Goal: Task Accomplishment & Management: Manage account settings

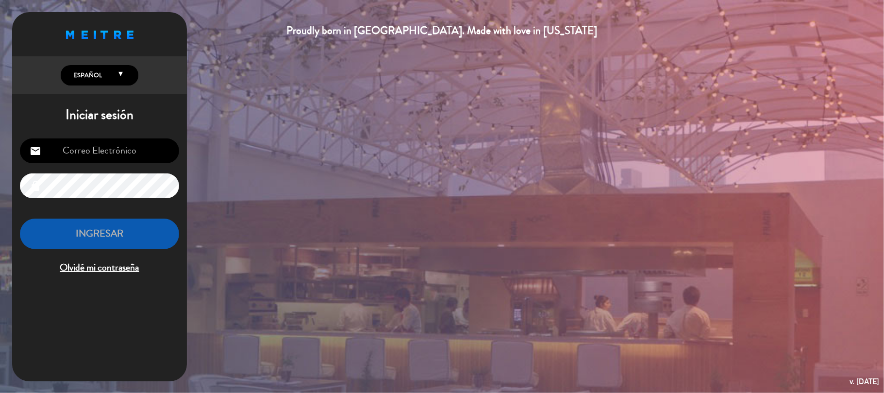
type input "[EMAIL_ADDRESS][DOMAIN_NAME]"
drag, startPoint x: 83, startPoint y: 228, endPoint x: 82, endPoint y: 216, distance: 12.3
click at [84, 229] on button "INGRESAR" at bounding box center [99, 233] width 159 height 31
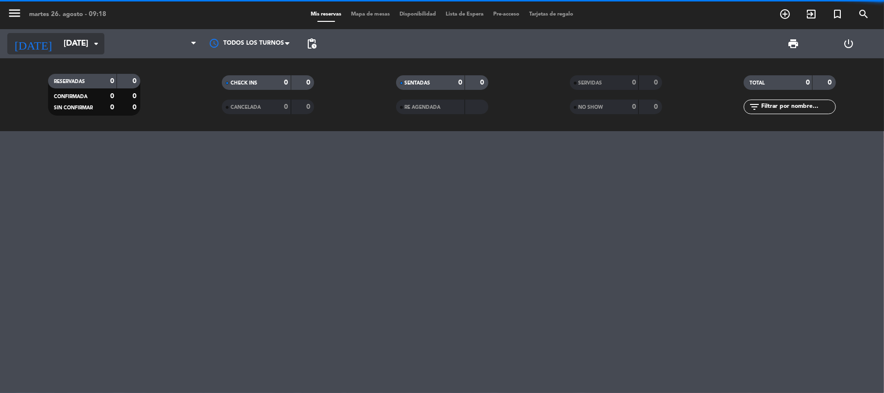
click at [59, 41] on input "[DATE]" at bounding box center [111, 43] width 105 height 19
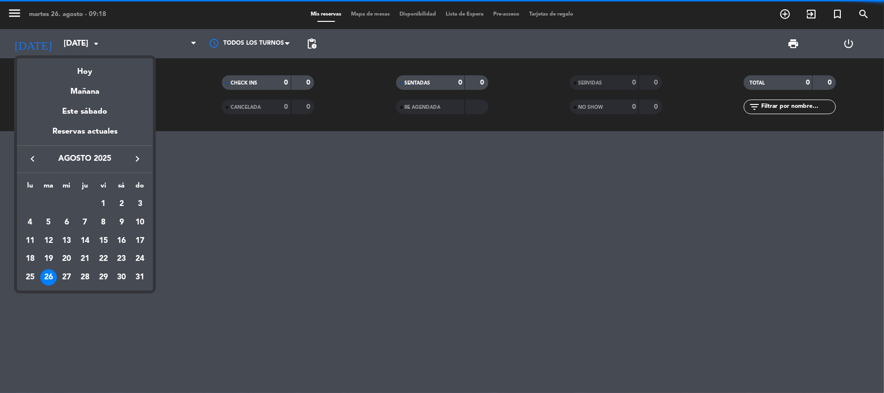
click at [91, 73] on div "Hoy" at bounding box center [85, 68] width 136 height 20
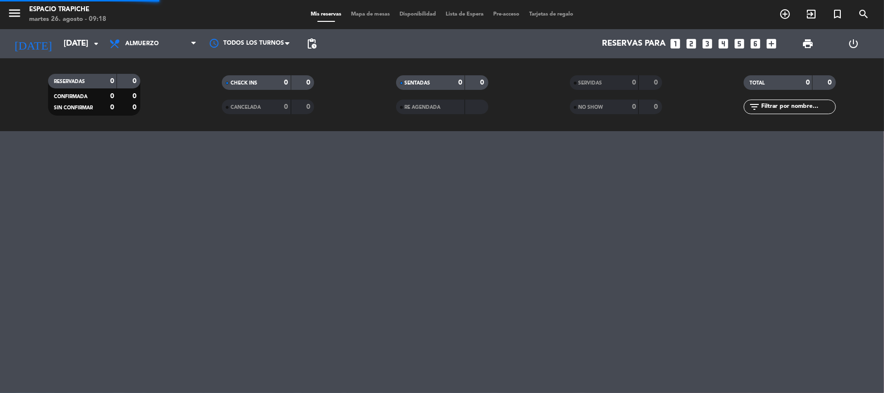
click at [20, 4] on span "menu" at bounding box center [18, 14] width 22 height 23
click at [20, 8] on icon "menu" at bounding box center [14, 13] width 15 height 15
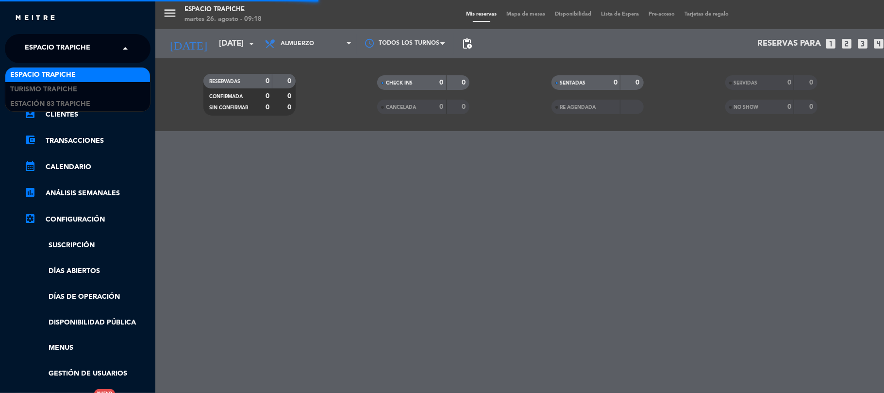
click at [84, 53] on span "Espacio Trapiche" at bounding box center [58, 48] width 66 height 20
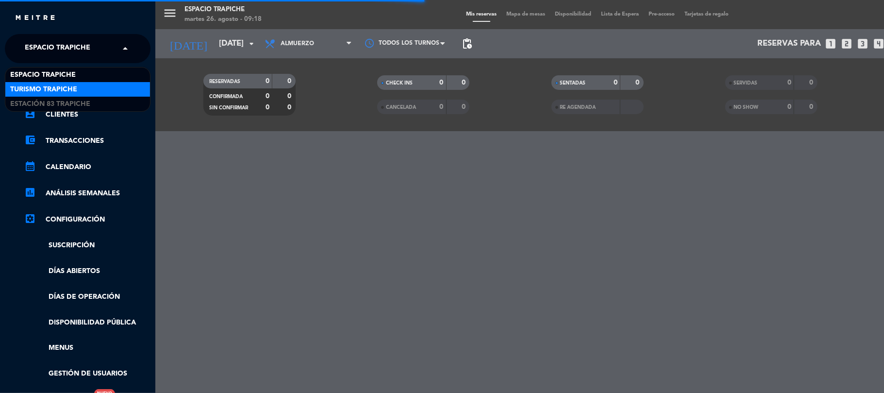
click at [91, 82] on div "Turismo Trapiche" at bounding box center [77, 89] width 145 height 15
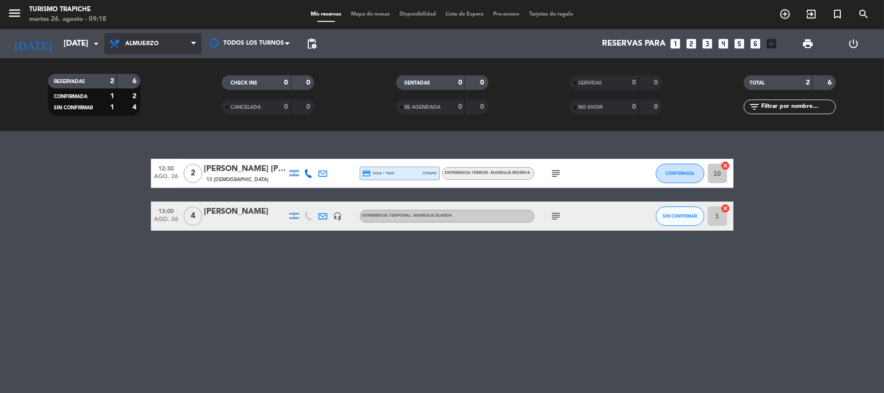
click at [149, 38] on span "Almuerzo" at bounding box center [152, 43] width 97 height 21
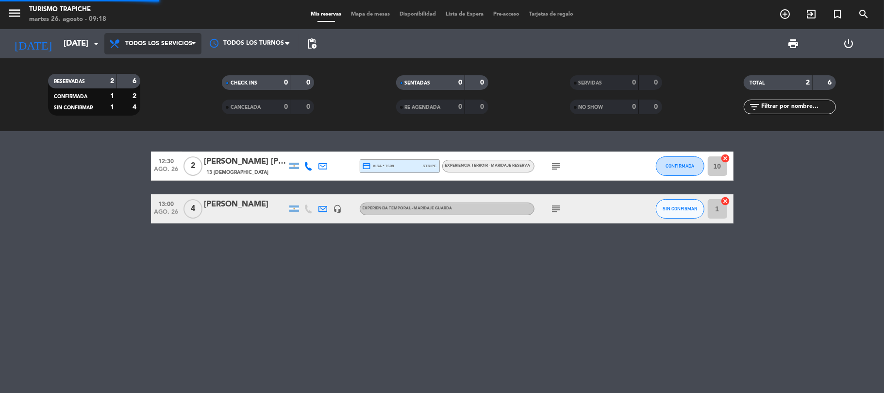
click at [164, 63] on div "menu Turismo Trapiche [DATE] 26. agosto - 09:18 Mis reservas Mapa de mesas Disp…" at bounding box center [442, 65] width 884 height 131
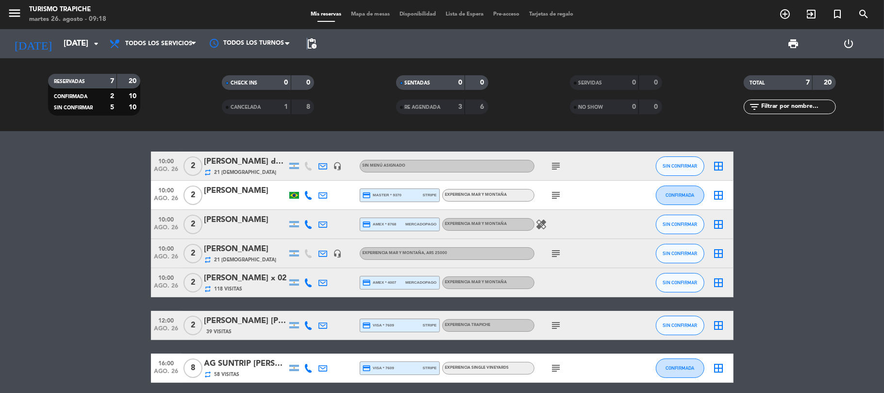
click at [307, 47] on span "pending_actions" at bounding box center [312, 44] width 12 height 12
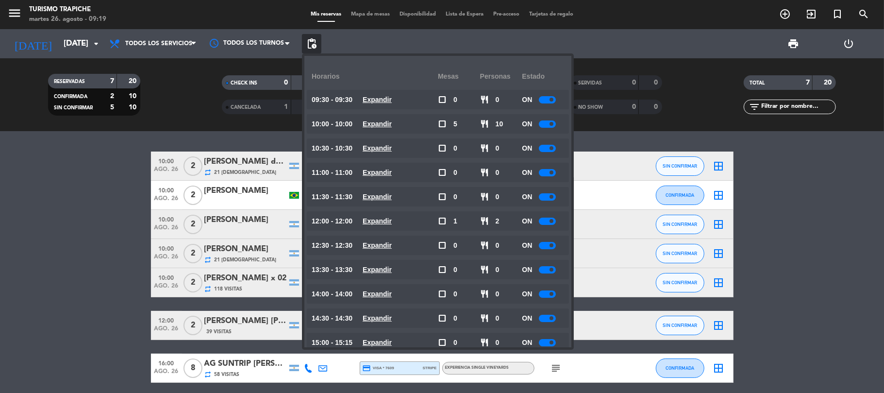
click at [46, 258] on bookings-row "10:00 [DATE] 2 [PERSON_NAME] da [PERSON_NAME] repeat 21 Visitas headset_mic Sin…" at bounding box center [442, 266] width 884 height 231
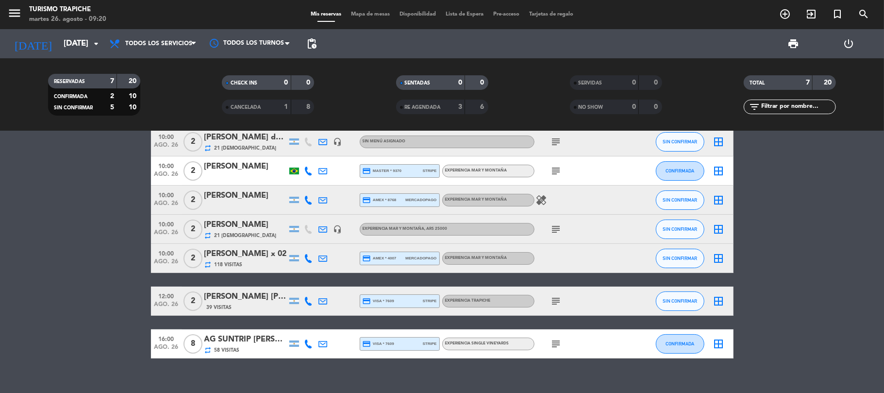
scroll to position [38, 0]
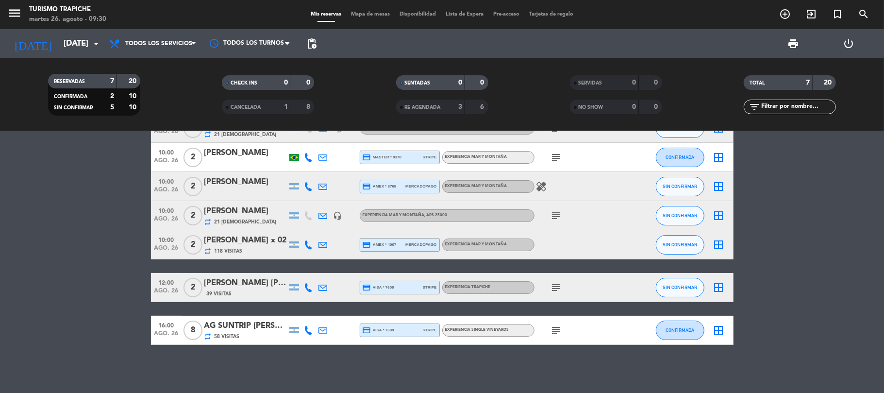
click at [221, 187] on div "[PERSON_NAME]" at bounding box center [245, 182] width 82 height 13
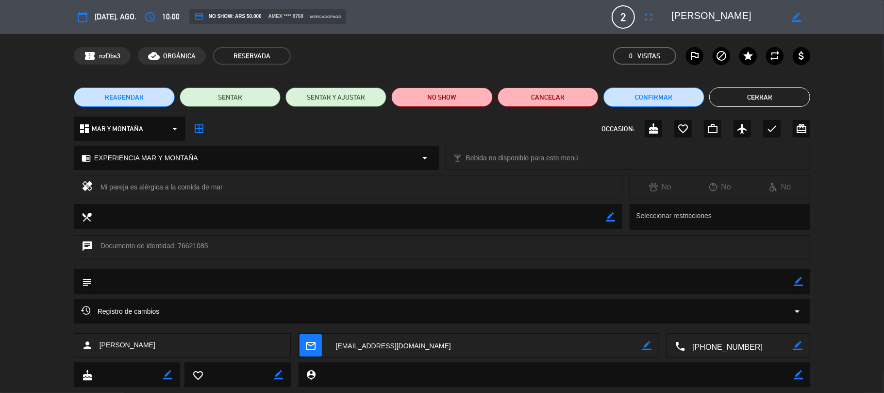
click at [757, 96] on button "Cerrar" at bounding box center [759, 96] width 101 height 19
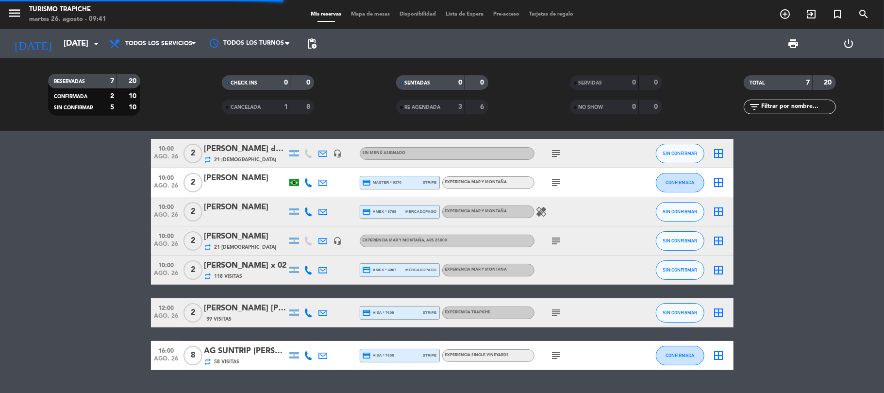
scroll to position [0, 0]
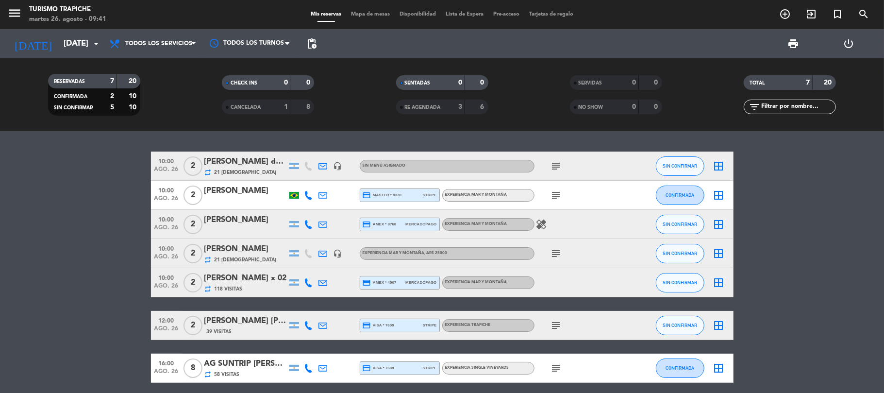
click at [255, 284] on div "[PERSON_NAME] x 02 repeat 118 Visitas" at bounding box center [245, 282] width 82 height 21
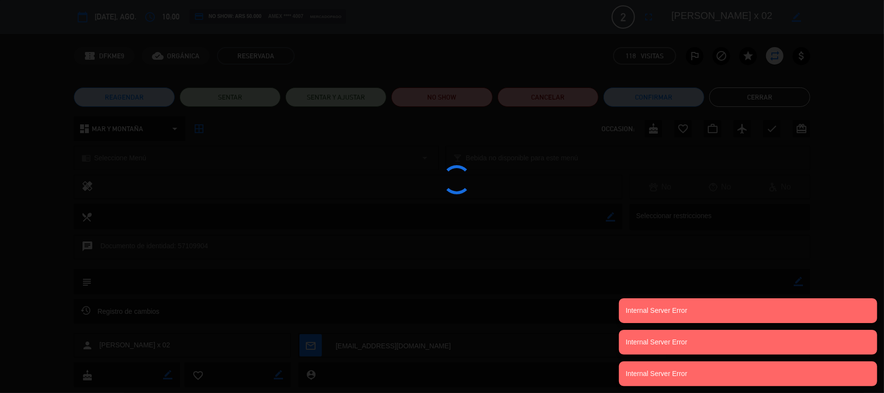
click at [9, 233] on div at bounding box center [442, 196] width 884 height 393
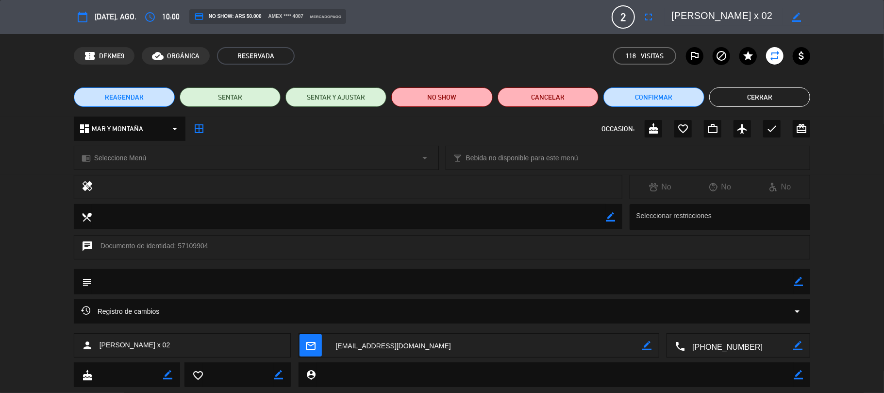
click at [740, 92] on button "Cerrar" at bounding box center [759, 96] width 101 height 19
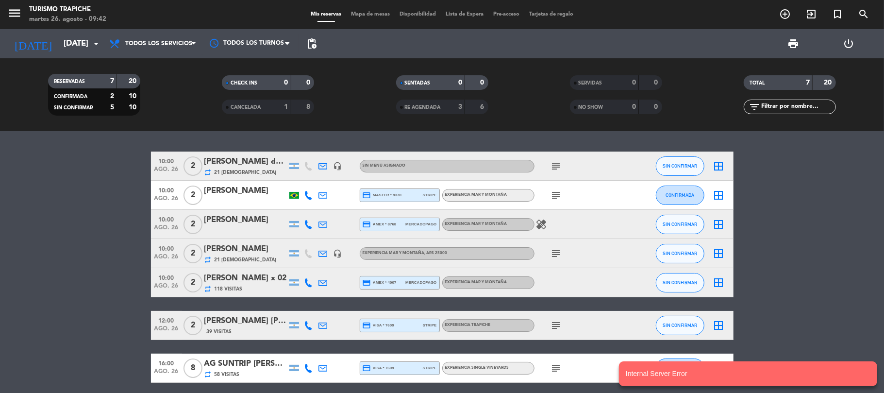
click at [216, 280] on div "[PERSON_NAME] x 02" at bounding box center [245, 278] width 82 height 13
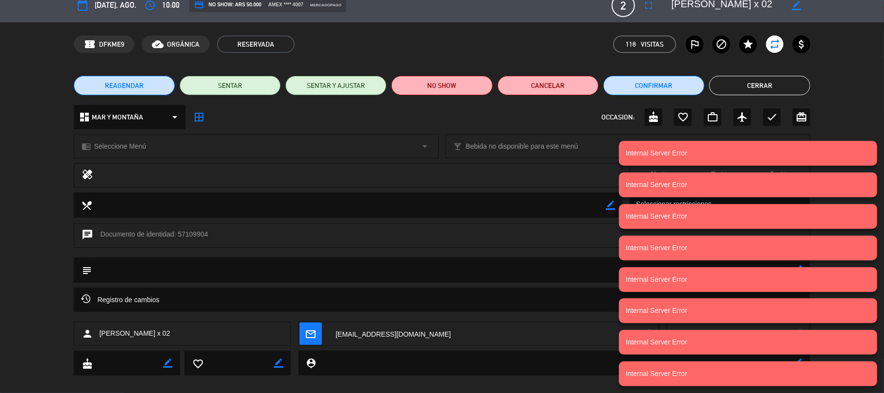
scroll to position [22, 0]
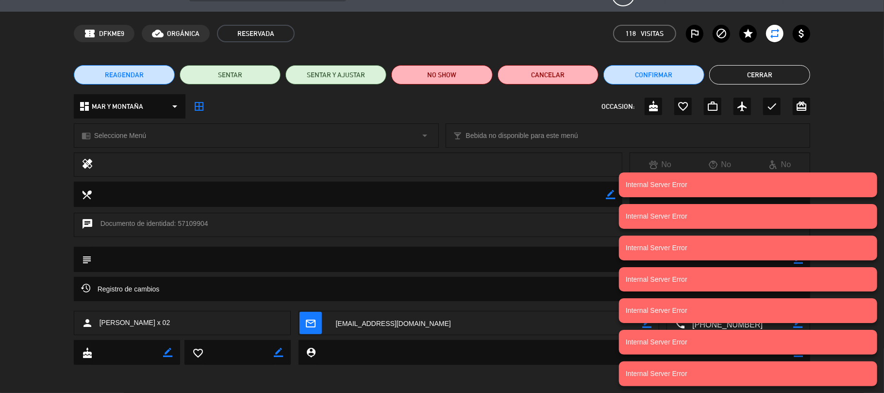
click at [883, 103] on div "dashboard MAR Y MONTAÑA arrow_drop_down border_all OCCASION: cake favorite_bord…" at bounding box center [442, 111] width 884 height 34
click at [882, 98] on div "dashboard MAR Y MONTAÑA arrow_drop_down border_all OCCASION: cake favorite_bord…" at bounding box center [442, 111] width 884 height 34
click at [879, 124] on div "dashboard MAR Y MONTAÑA arrow_drop_down border_all OCCASION: cake favorite_bord…" at bounding box center [442, 111] width 884 height 34
click at [871, 145] on div "chrome_reader_mode Seleccione Menú arrow_drop_down local_bar Bebida no disponib…" at bounding box center [442, 140] width 884 height 24
click at [866, 165] on div "healing No No No" at bounding box center [442, 166] width 884 height 29
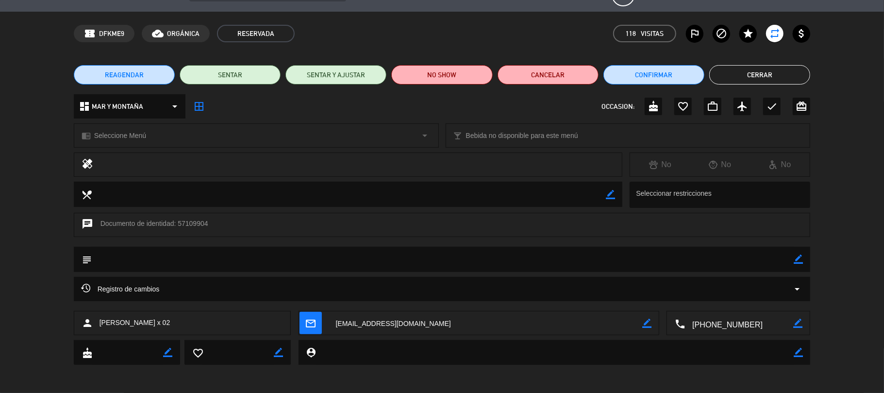
click at [726, 76] on button "Cerrar" at bounding box center [759, 74] width 101 height 19
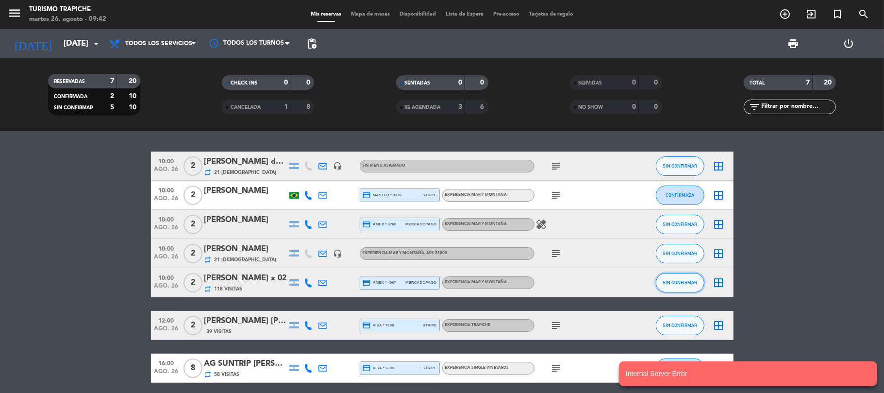
click at [674, 280] on span "SIN CONFIRMAR" at bounding box center [679, 282] width 34 height 5
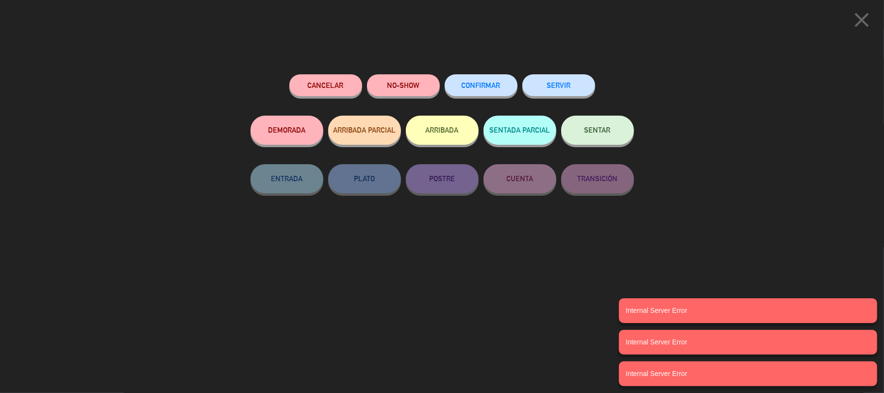
drag, startPoint x: 596, startPoint y: 136, endPoint x: 498, endPoint y: 176, distance: 106.1
click at [596, 137] on button "SENTAR" at bounding box center [597, 129] width 73 height 29
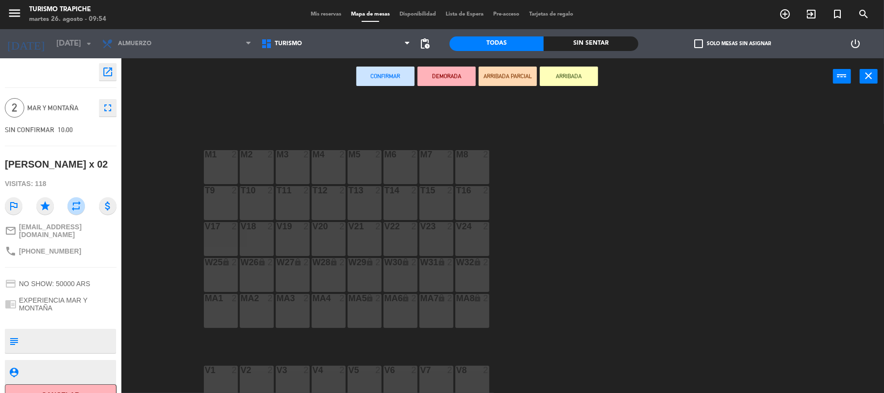
click at [220, 164] on div "M1 2" at bounding box center [221, 167] width 34 height 34
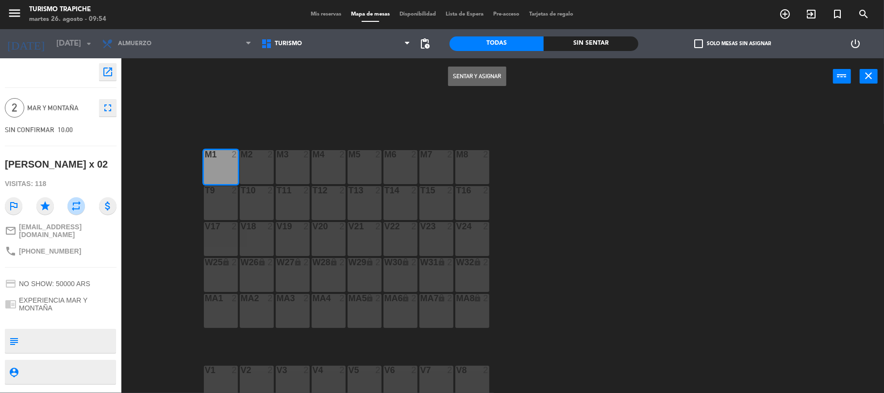
click at [480, 80] on button "Sentar y Asignar" at bounding box center [477, 75] width 58 height 19
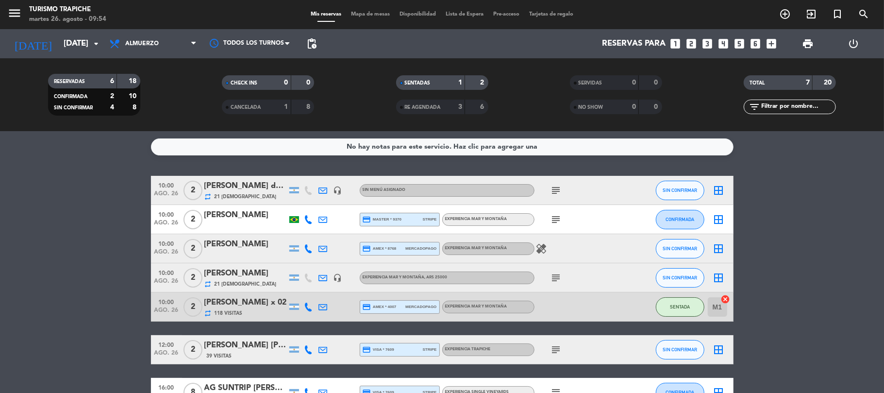
click at [254, 225] on div at bounding box center [245, 226] width 82 height 8
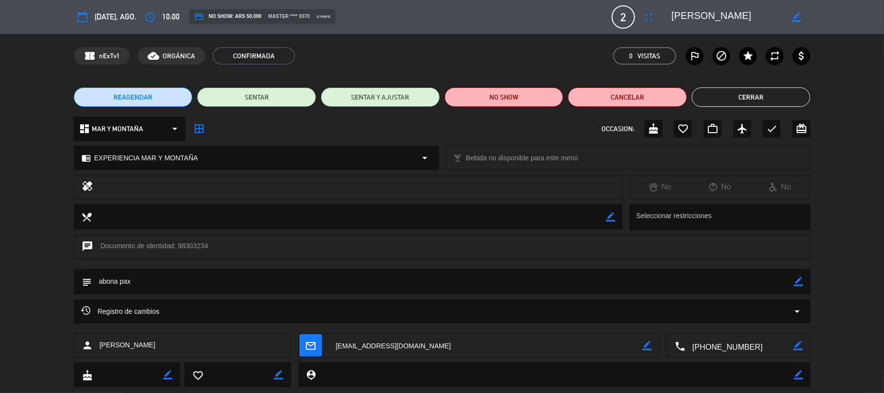
scroll to position [22, 0]
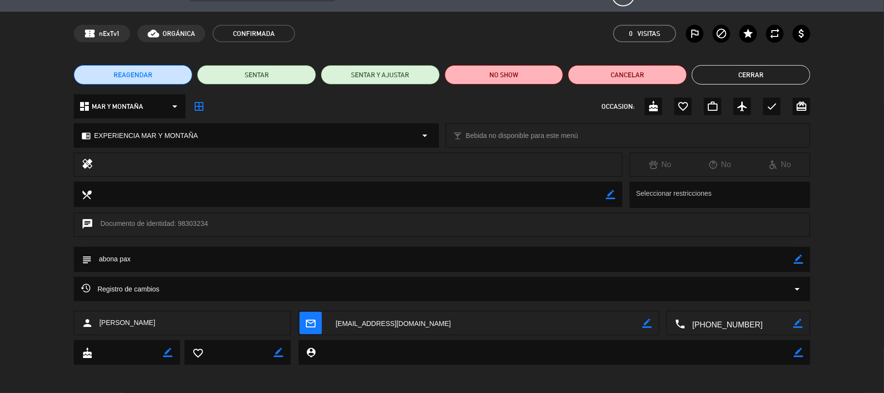
click at [723, 69] on button "Cerrar" at bounding box center [751, 74] width 119 height 19
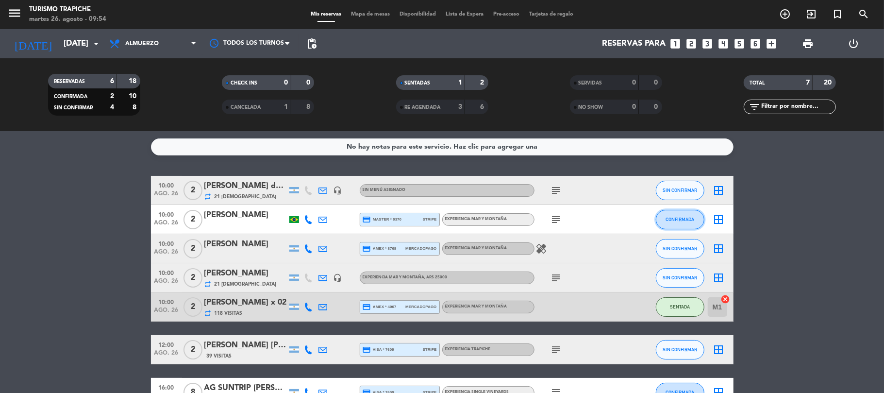
click at [683, 220] on span "CONFIRMADA" at bounding box center [679, 218] width 29 height 5
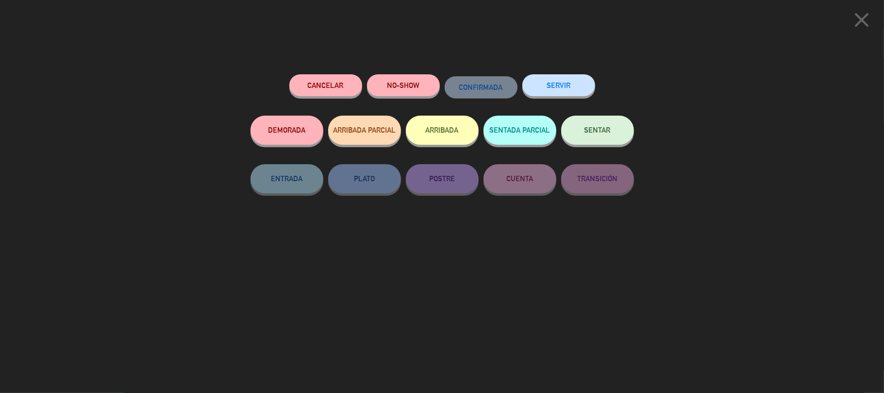
drag, startPoint x: 564, startPoint y: 80, endPoint x: 553, endPoint y: 96, distance: 19.2
click at [563, 80] on button "SERVIR" at bounding box center [558, 85] width 73 height 22
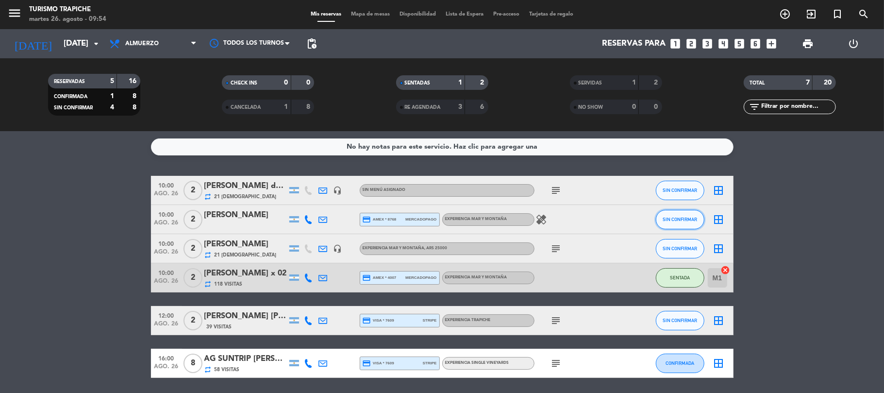
click at [672, 216] on span "SIN CONFIRMAR" at bounding box center [679, 218] width 34 height 5
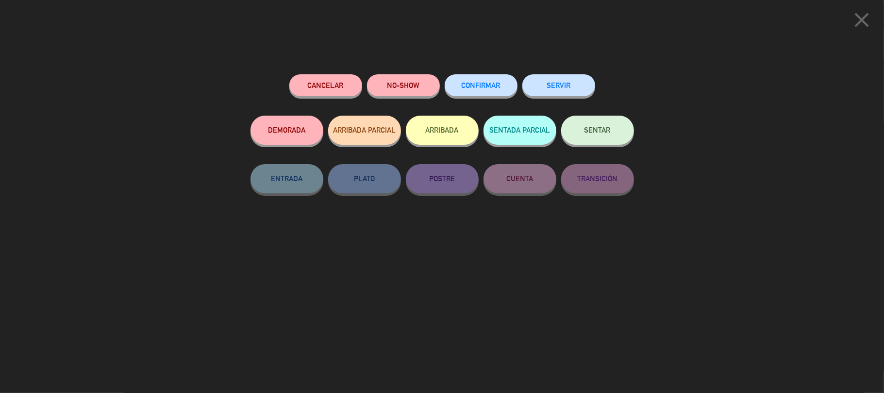
click at [598, 134] on button "SENTAR" at bounding box center [597, 129] width 73 height 29
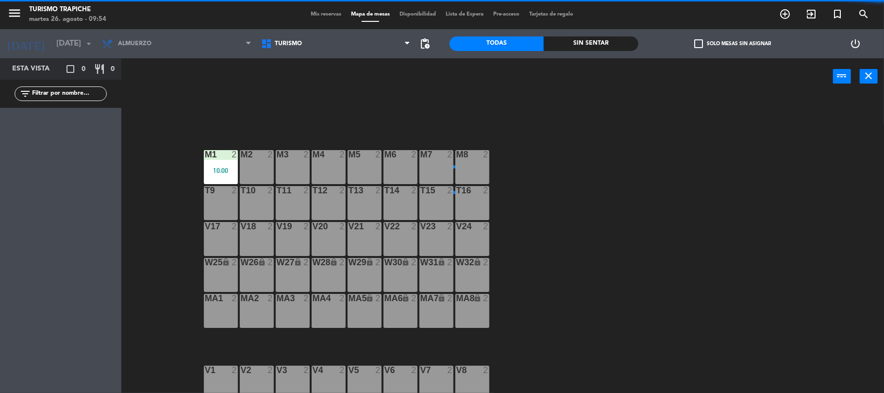
click at [243, 171] on div "M2 2" at bounding box center [257, 167] width 34 height 34
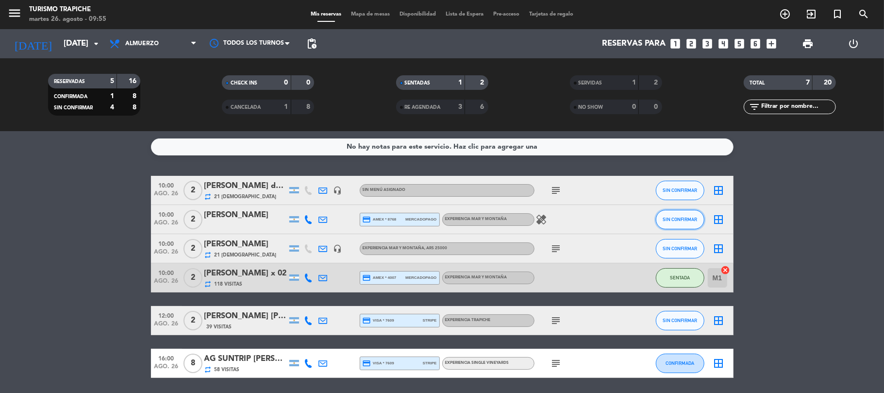
click at [669, 221] on span "SIN CONFIRMAR" at bounding box center [679, 218] width 34 height 5
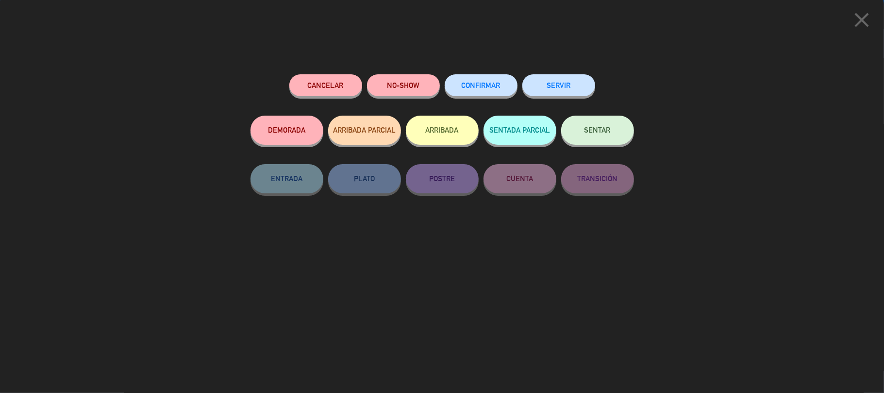
click at [556, 88] on button "SERVIR" at bounding box center [558, 85] width 73 height 22
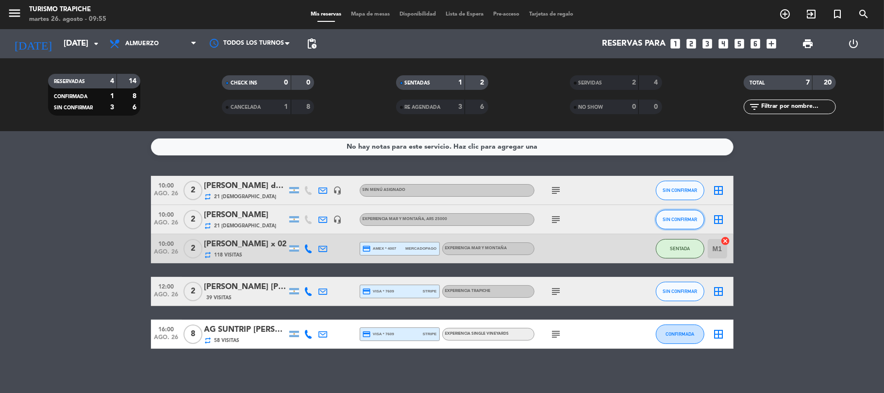
click at [671, 222] on button "SIN CONFIRMAR" at bounding box center [680, 219] width 49 height 19
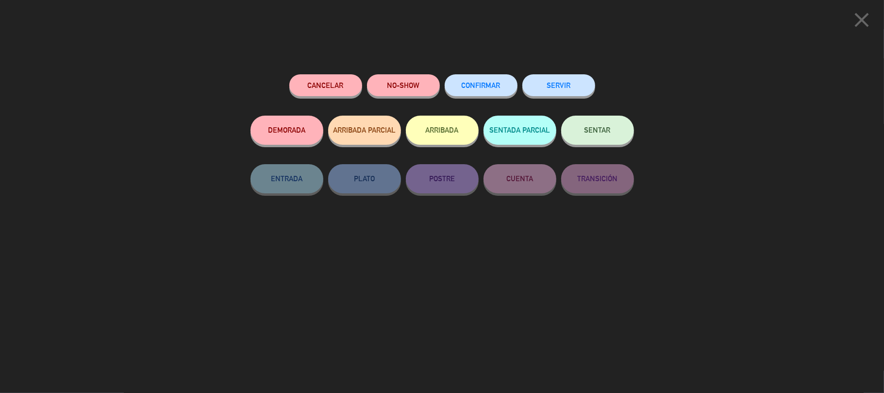
click at [594, 122] on button "SENTAR" at bounding box center [597, 129] width 73 height 29
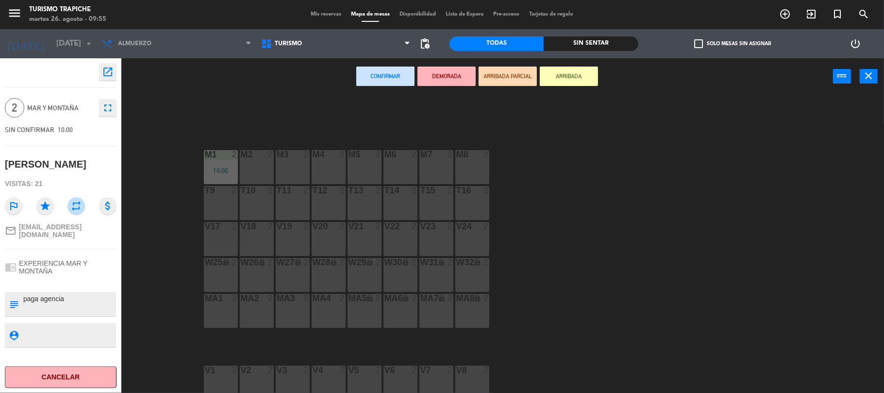
click at [259, 164] on div "M2 2" at bounding box center [257, 167] width 34 height 34
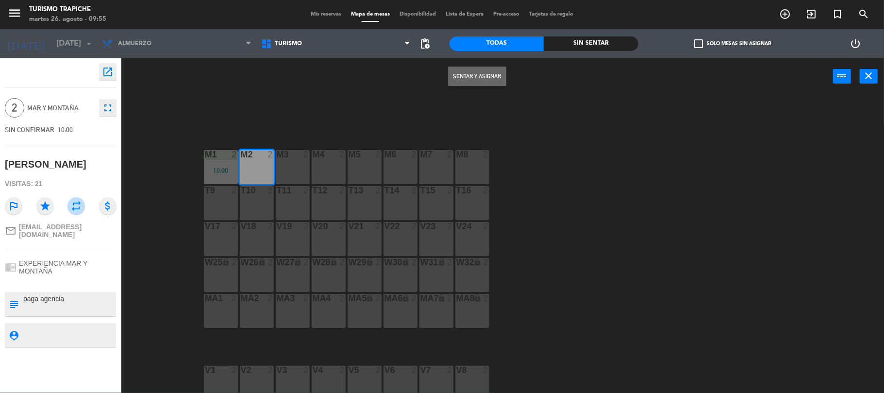
click at [460, 72] on button "Sentar y Asignar" at bounding box center [477, 75] width 58 height 19
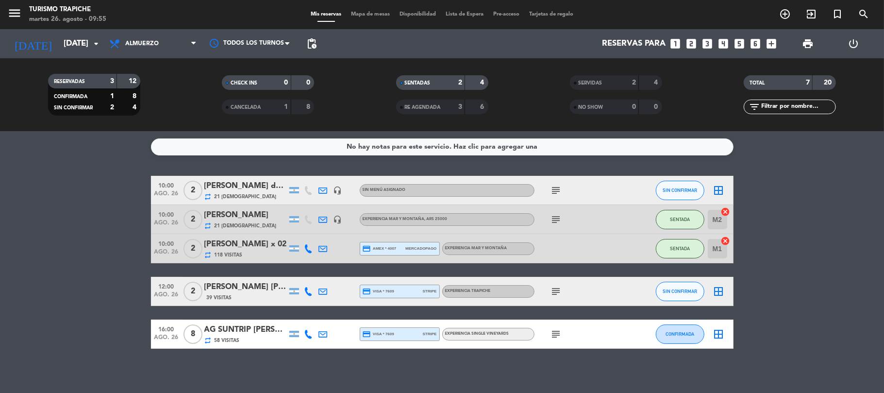
click at [259, 196] on div "repeat 21 Visitas" at bounding box center [245, 196] width 82 height 8
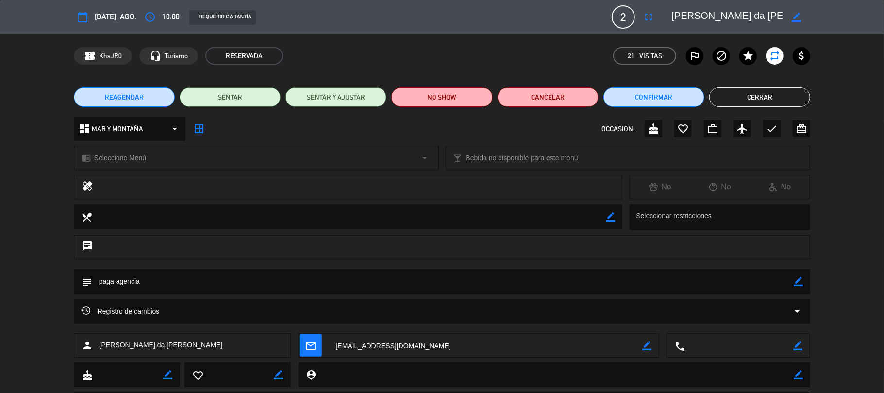
click at [774, 99] on button "Cerrar" at bounding box center [759, 96] width 101 height 19
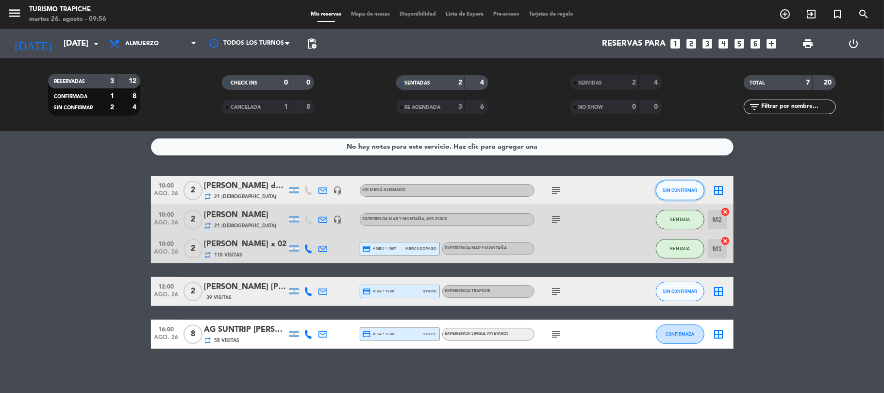
click at [675, 191] on span "SIN CONFIRMAR" at bounding box center [679, 189] width 34 height 5
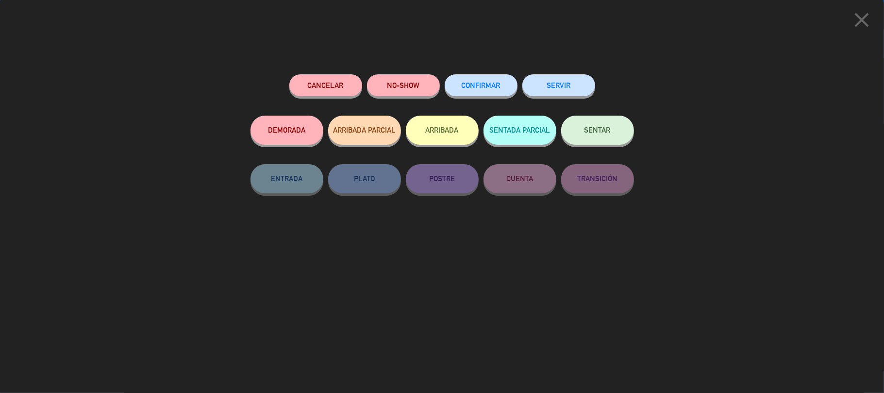
click at [585, 129] on span "SENTAR" at bounding box center [597, 130] width 26 height 8
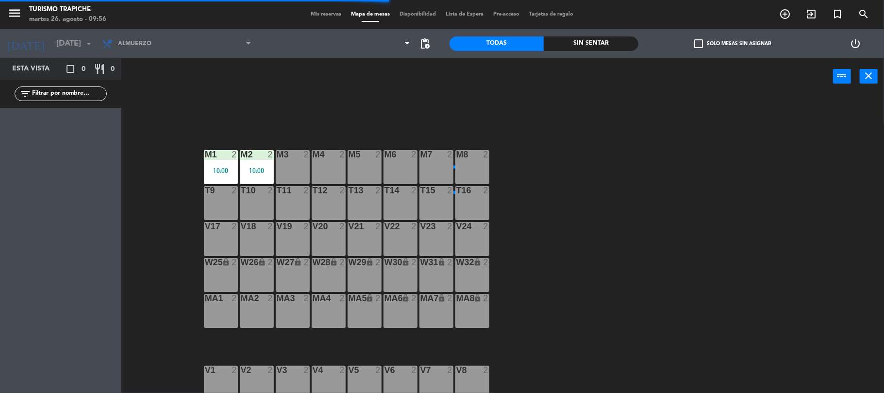
click at [280, 167] on div "M3 2" at bounding box center [293, 167] width 34 height 34
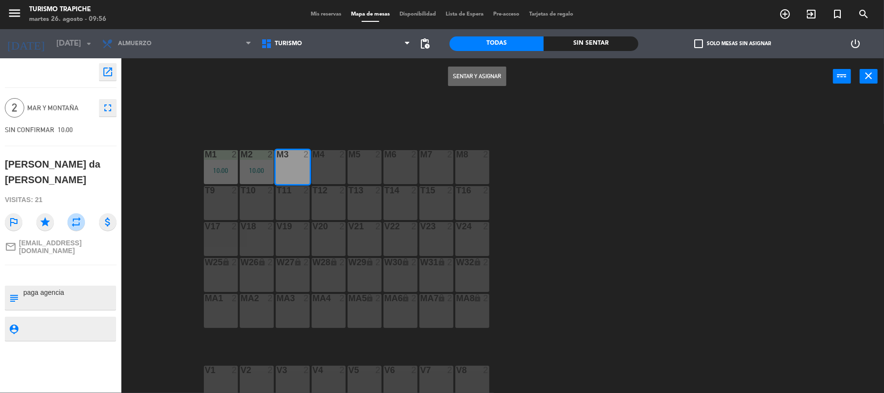
click at [479, 74] on button "Sentar y Asignar" at bounding box center [477, 75] width 58 height 19
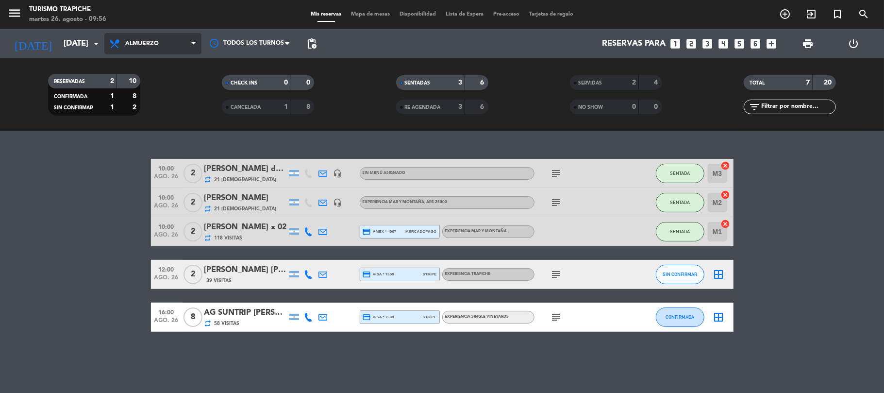
click at [168, 47] on span "Almuerzo" at bounding box center [152, 43] width 97 height 21
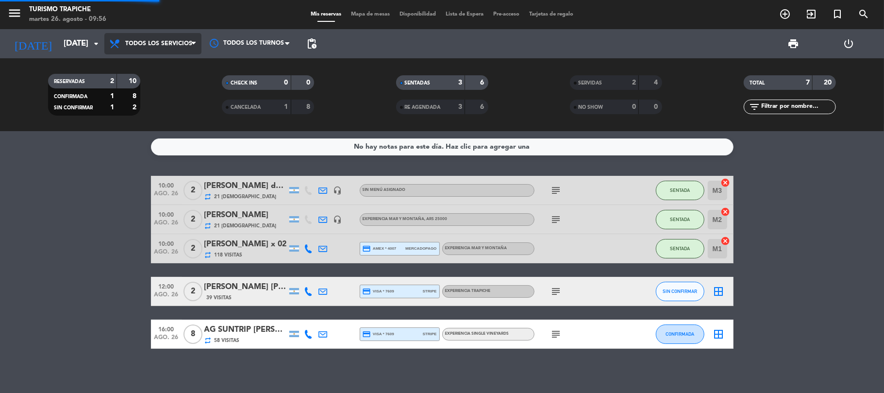
click at [175, 68] on div "menu Turismo Trapiche martes 26. agosto - 09:56 Mis reservas Mapa de mesas Disp…" at bounding box center [442, 65] width 884 height 131
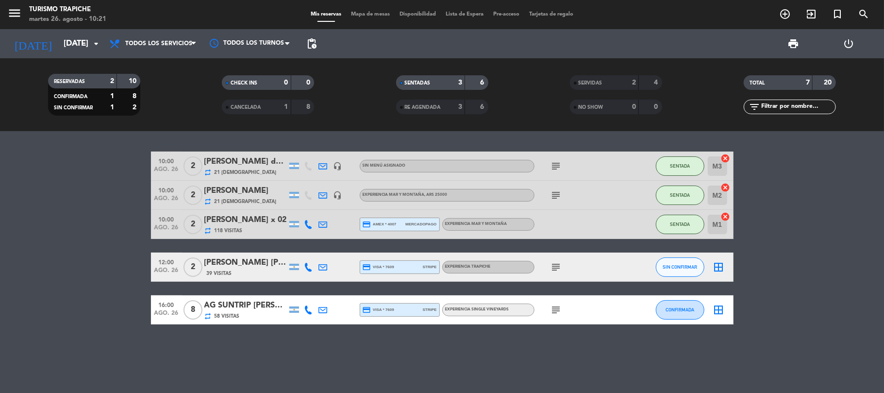
click at [225, 266] on div "[PERSON_NAME] [PERSON_NAME] x2" at bounding box center [245, 262] width 82 height 13
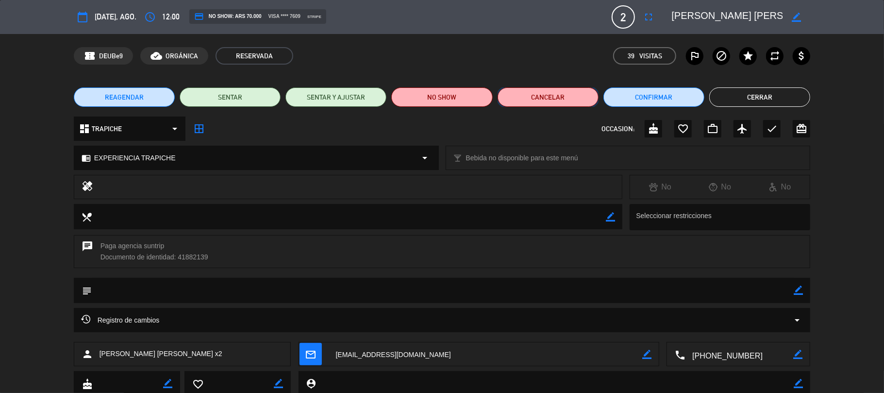
click at [532, 101] on button "Cancelar" at bounding box center [547, 96] width 101 height 19
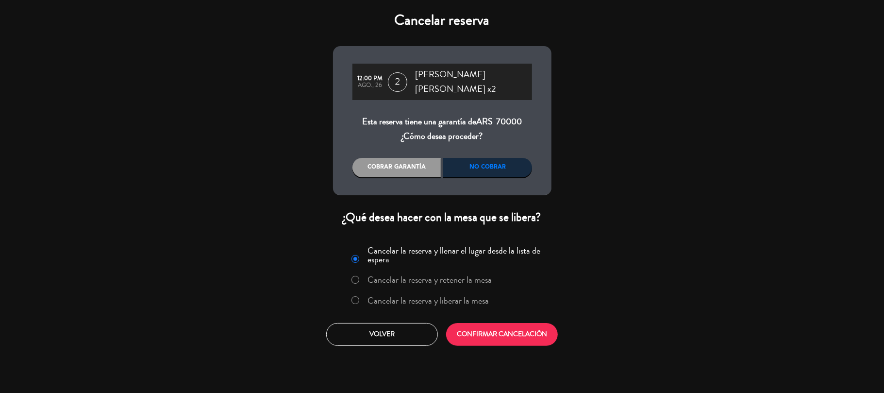
click at [517, 173] on div "No cobrar" at bounding box center [487, 167] width 89 height 19
click at [466, 296] on label "Cancelar la reserva y liberar la mesa" at bounding box center [427, 300] width 121 height 9
click at [489, 325] on button "CONFIRMAR CANCELACIÓN" at bounding box center [502, 334] width 112 height 23
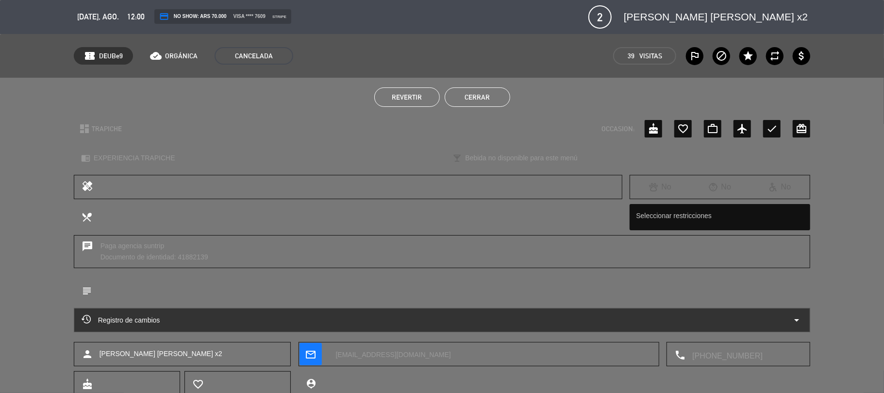
click at [470, 90] on button "Cerrar" at bounding box center [478, 96] width 66 height 19
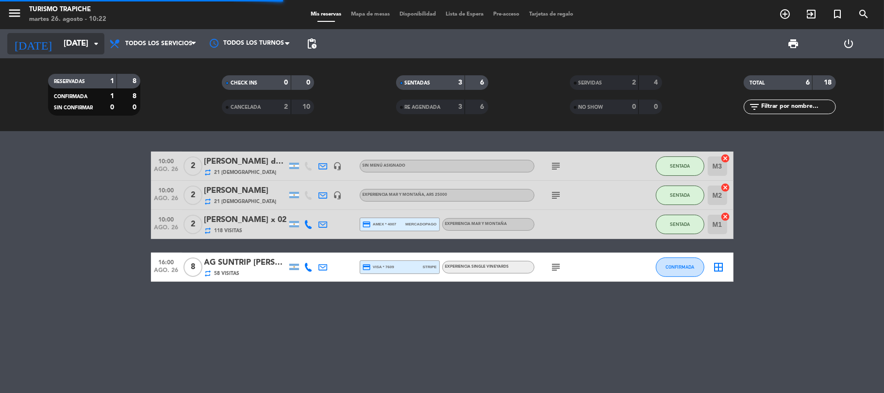
click at [59, 43] on input "[DATE]" at bounding box center [111, 43] width 105 height 19
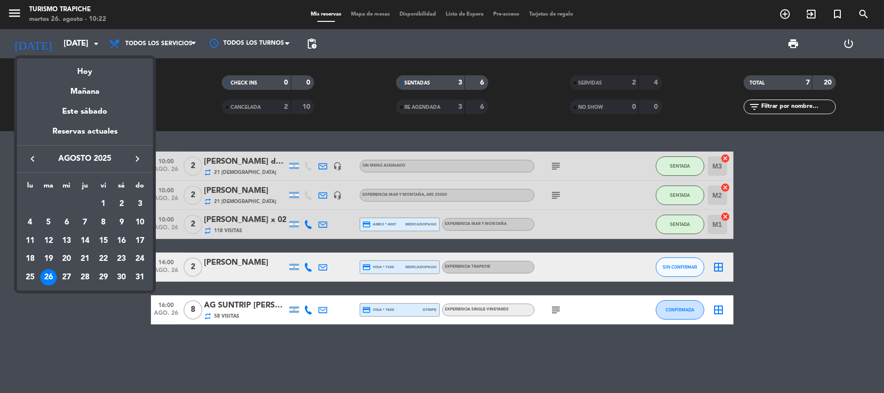
click at [138, 158] on icon "keyboard_arrow_right" at bounding box center [138, 159] width 12 height 12
click at [139, 158] on icon "keyboard_arrow_right" at bounding box center [138, 159] width 12 height 12
click at [140, 261] on div "23" at bounding box center [140, 258] width 16 height 16
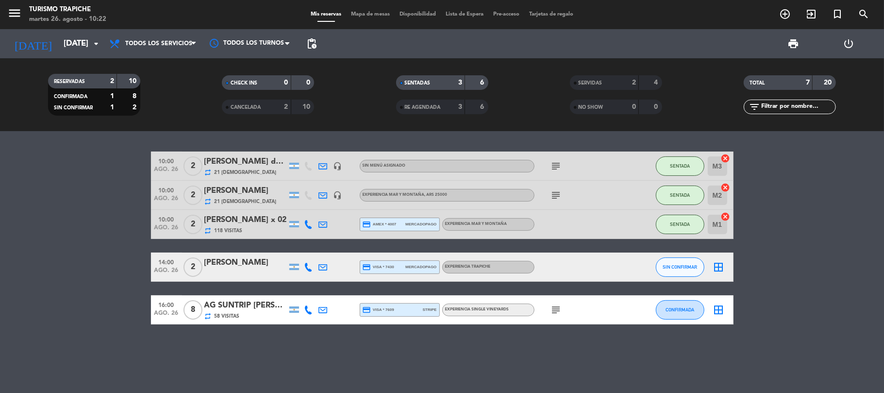
type input "dom. 23 nov."
click at [71, 250] on bookings-row "10:00 ago. 26 2 Adriana Simão da Silva repeat 21 Visitas headset_mic Sin menú a…" at bounding box center [442, 237] width 884 height 173
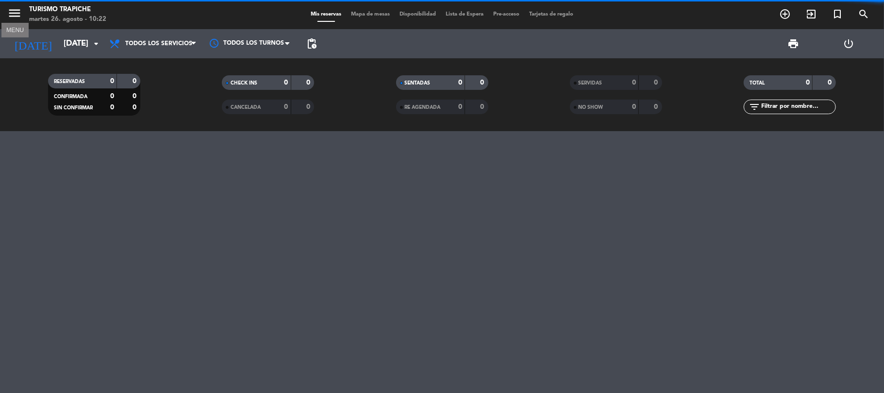
click at [14, 19] on icon "menu" at bounding box center [14, 13] width 15 height 15
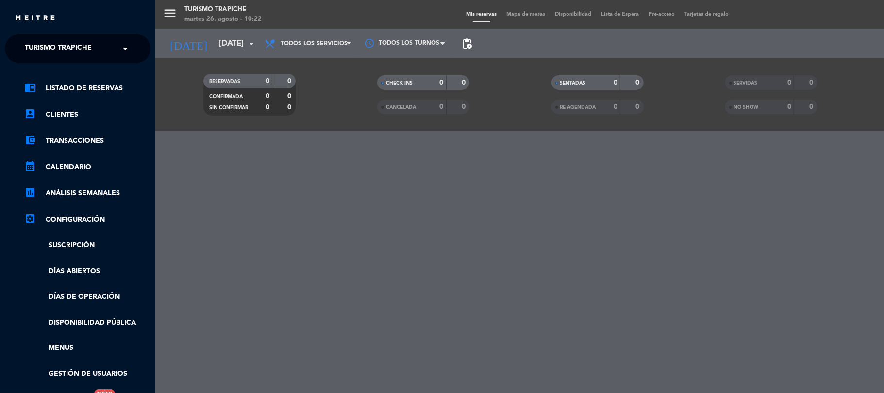
click at [25, 63] on div "chrome_reader_mode Listado de Reservas account_box Clientes account_balance_wal…" at bounding box center [78, 248] width 160 height 371
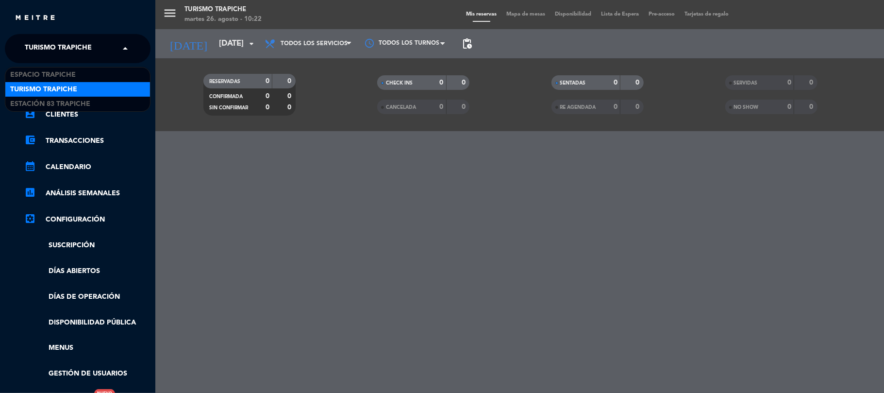
drag, startPoint x: 33, startPoint y: 49, endPoint x: 45, endPoint y: 83, distance: 36.5
click at [33, 49] on span "Turismo Trapiche" at bounding box center [58, 48] width 67 height 20
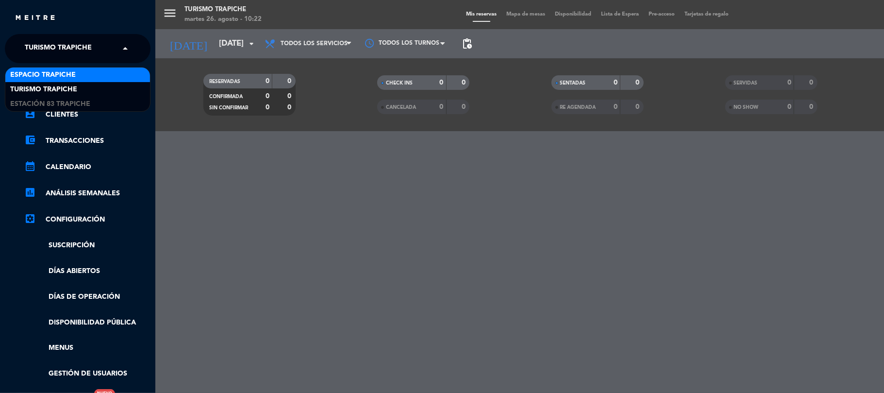
click at [45, 78] on span "Espacio Trapiche" at bounding box center [43, 74] width 66 height 11
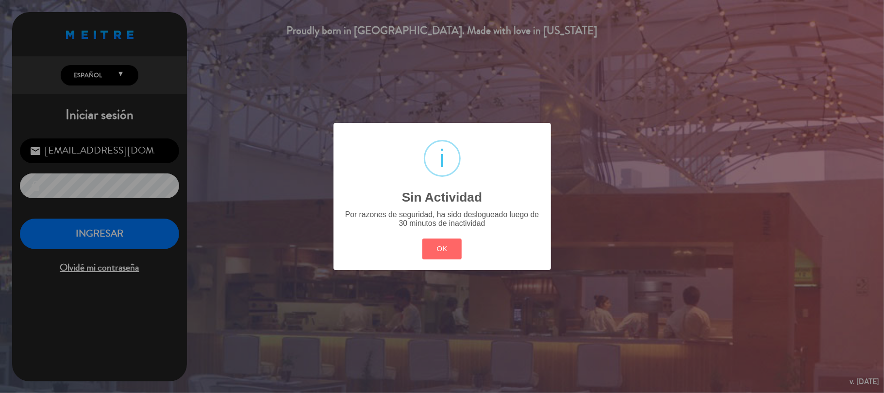
drag, startPoint x: 470, startPoint y: 247, endPoint x: 456, endPoint y: 247, distance: 13.6
click at [464, 247] on div "? ! i Sin Actividad × Por razones de seguridad, ha sido deslogueado luego de 30…" at bounding box center [441, 196] width 217 height 147
click at [456, 247] on button "OK" at bounding box center [441, 248] width 39 height 21
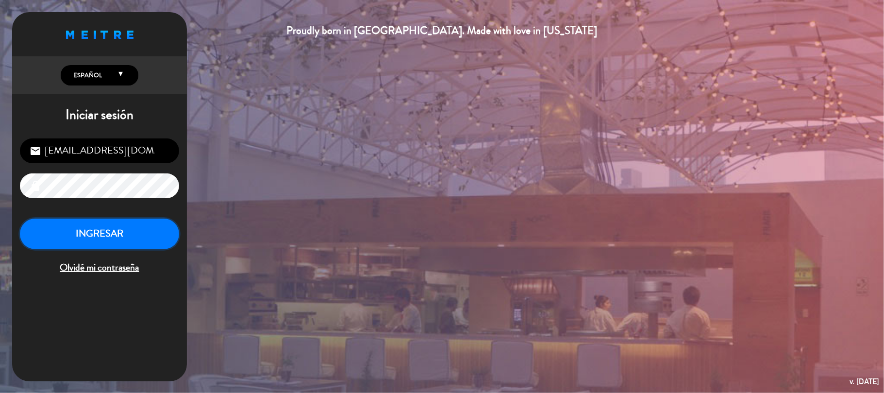
click at [103, 229] on button "INGRESAR" at bounding box center [99, 233] width 159 height 31
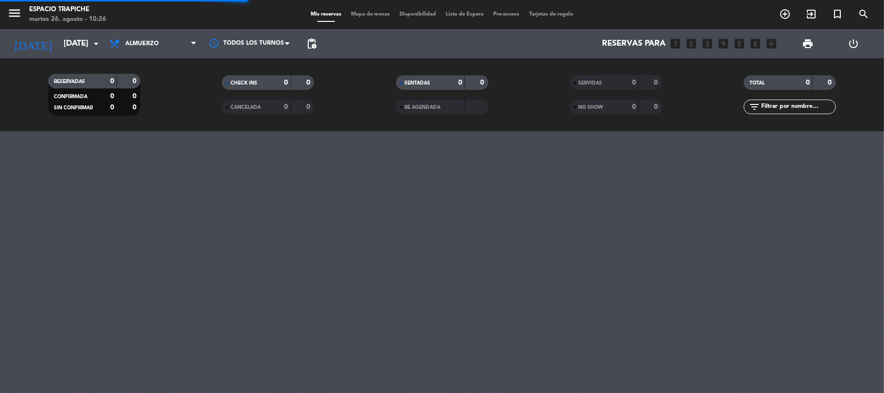
click at [4, 17] on div "menu Espacio Trapiche martes 26. agosto - 10:26" at bounding box center [110, 14] width 221 height 23
drag, startPoint x: 11, startPoint y: 16, endPoint x: 30, endPoint y: 33, distance: 26.1
click at [19, 16] on icon "menu" at bounding box center [14, 13] width 15 height 15
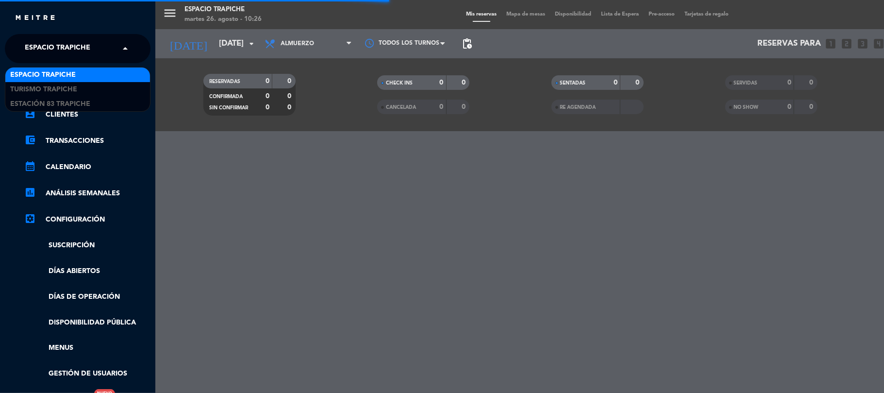
click at [43, 43] on span "Espacio Trapiche" at bounding box center [58, 48] width 66 height 20
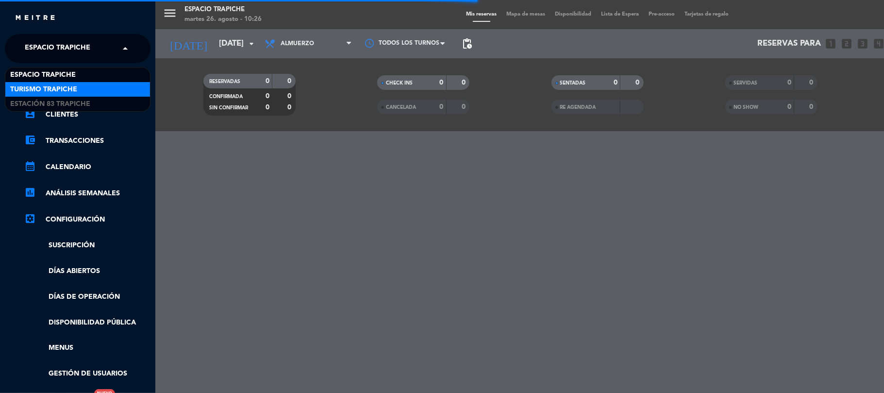
click at [84, 91] on div "Turismo Trapiche" at bounding box center [77, 89] width 145 height 15
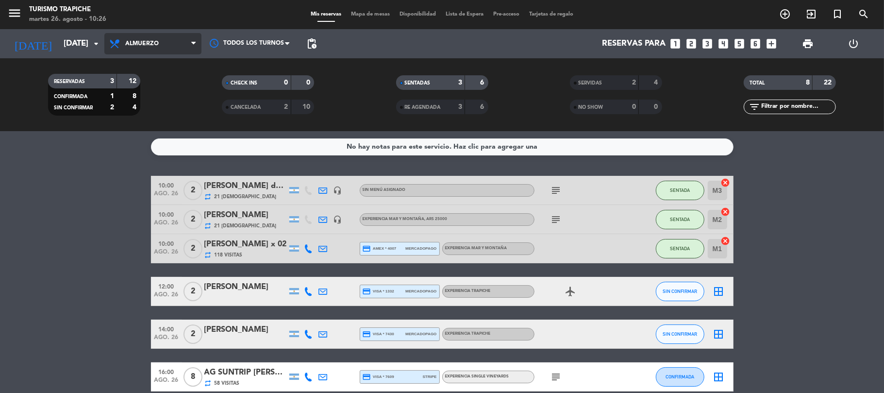
click at [148, 40] on span "Almuerzo" at bounding box center [141, 43] width 33 height 7
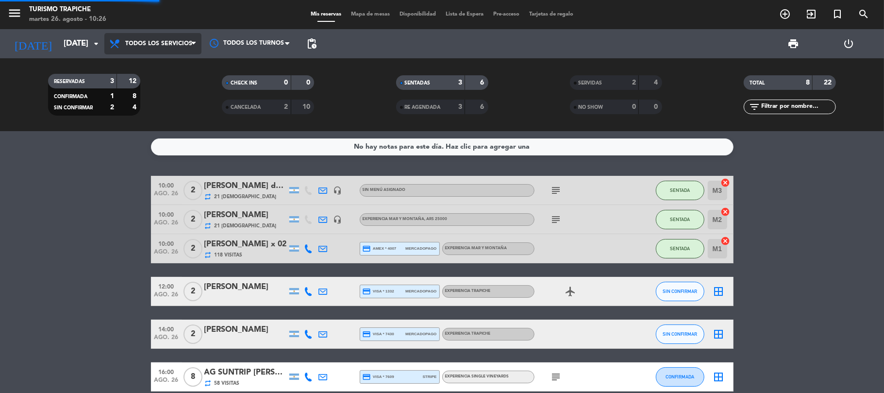
click at [154, 55] on div "Todos los servicios Brunch Almuerzo Cena Todos los servicios Todos los servicio…" at bounding box center [152, 43] width 97 height 29
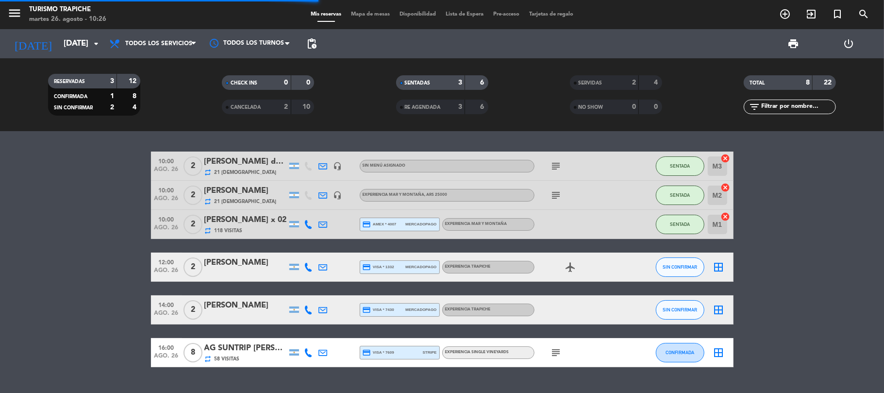
click at [24, 232] on bookings-row "10:00 ago. 26 2 Adriana Simão da Silva repeat 21 Visitas headset_mic Sin menú a…" at bounding box center [442, 258] width 884 height 215
click at [29, 251] on bookings-row "10:00 ago. 26 2 Adriana Simão da Silva repeat 21 Visitas headset_mic Sin menú a…" at bounding box center [442, 258] width 884 height 215
click at [0, 216] on bookings-row "10:00 ago. 26 2 Adriana Simão da Silva repeat 21 Visitas headset_mic Sin menú a…" at bounding box center [442, 258] width 884 height 215
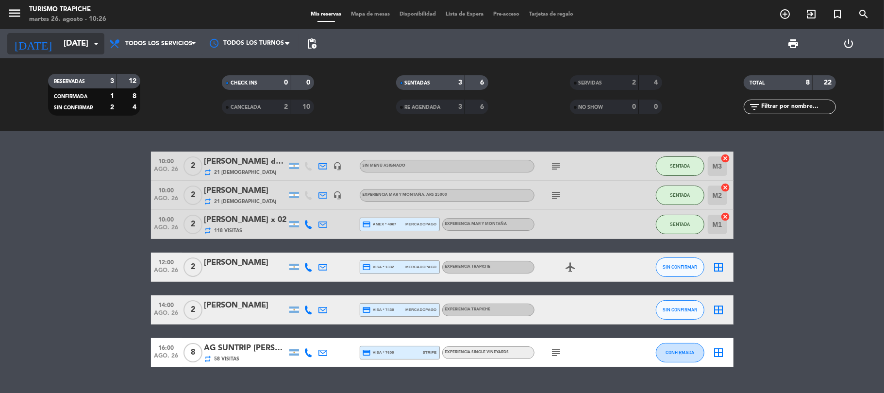
click at [70, 46] on input "[DATE]" at bounding box center [111, 43] width 105 height 19
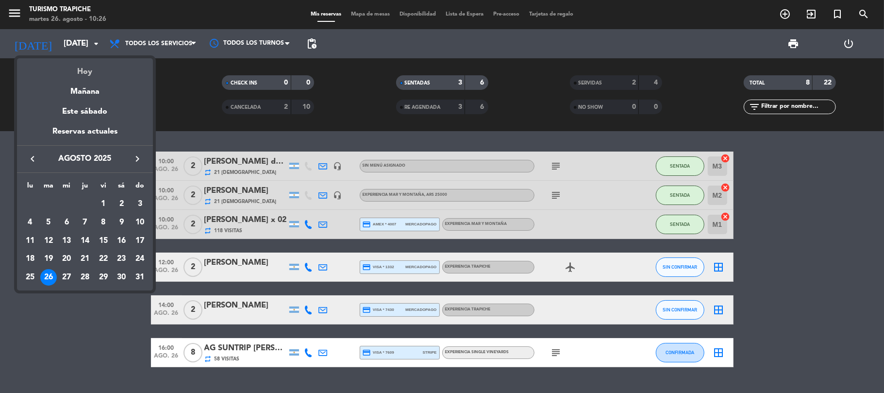
click at [82, 69] on div "Hoy" at bounding box center [85, 68] width 136 height 20
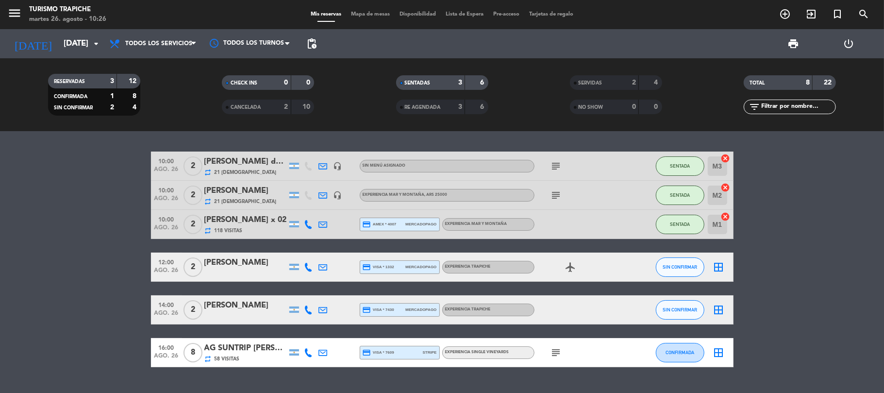
click at [104, 179] on bookings-row "10:00 ago. 26 2 Adriana Simão da Silva repeat 21 Visitas headset_mic Sin menú a…" at bounding box center [442, 258] width 884 height 215
